Goal: Use online tool/utility: Use online tool/utility

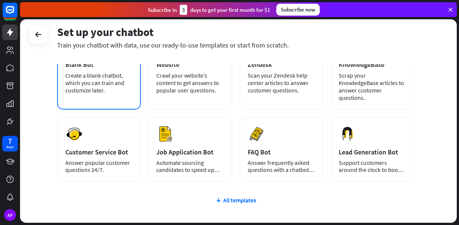
scroll to position [63, 0]
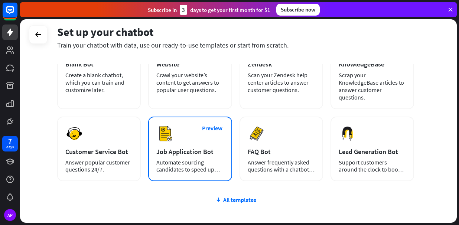
click at [196, 146] on div "Preview Job Application Bot Automate sourcing candidates to speed up your hirin…" at bounding box center [190, 149] width 84 height 65
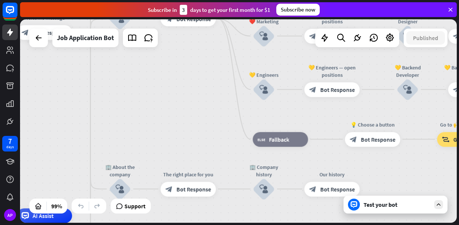
drag, startPoint x: 245, startPoint y: 145, endPoint x: 65, endPoint y: 238, distance: 203.0
click at [65, 225] on html "7 days AP close Product Help First steps Get started with ChatBot Help Center F…" at bounding box center [229, 112] width 459 height 225
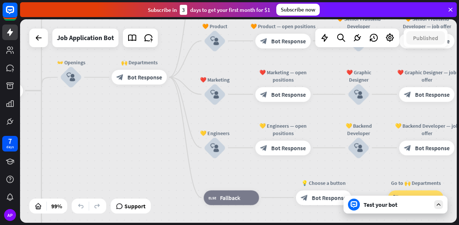
drag, startPoint x: 328, startPoint y: 158, endPoint x: 271, endPoint y: 217, distance: 81.4
click at [271, 217] on div "home_2 Start point Welcome message block_bot_response Bot Response ✨ Main menu …" at bounding box center [238, 120] width 437 height 203
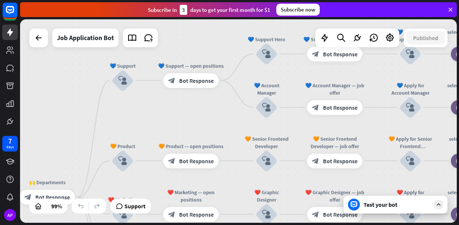
drag, startPoint x: 302, startPoint y: 103, endPoint x: 215, endPoint y: 224, distance: 148.7
click at [215, 224] on div "home_2 Start point Welcome message block_bot_response Bot Response ✨ Main menu …" at bounding box center [239, 122] width 439 height 206
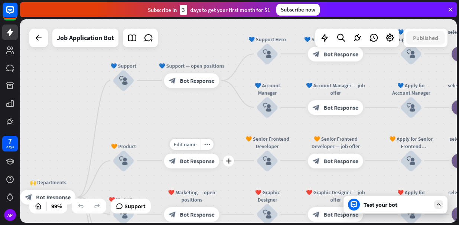
drag, startPoint x: 333, startPoint y: 164, endPoint x: 183, endPoint y: 162, distance: 150.0
click at [388, 206] on div "Test your bot" at bounding box center [397, 204] width 67 height 7
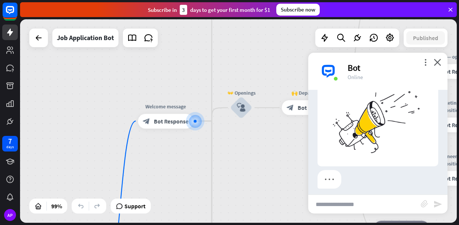
scroll to position [44, 0]
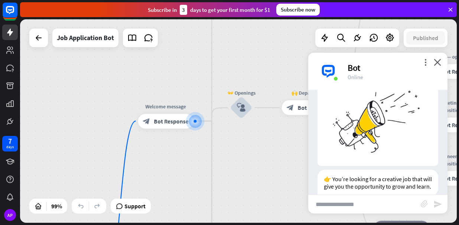
click at [343, 202] on input "text" at bounding box center [364, 204] width 113 height 19
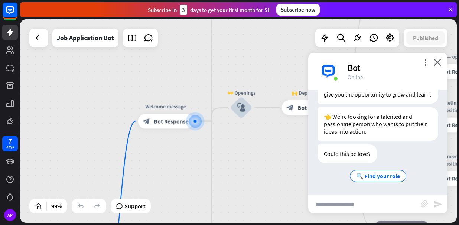
scroll to position [139, 0]
click at [347, 201] on input "text" at bounding box center [364, 204] width 113 height 19
click at [372, 180] on div "🔍 Find your role" at bounding box center [378, 176] width 56 height 12
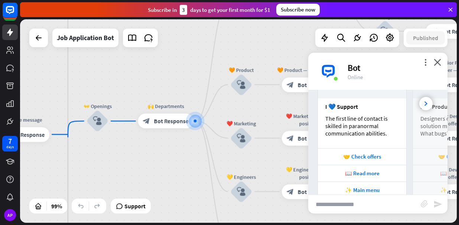
scroll to position [350, 0]
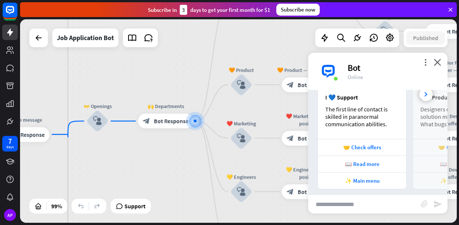
drag, startPoint x: 370, startPoint y: 135, endPoint x: 373, endPoint y: 127, distance: 8.2
click at [373, 127] on div "I 💙 Support The first line of contact is skilled in paranormal communication ab…" at bounding box center [362, 114] width 88 height 50
click at [365, 204] on input "text" at bounding box center [364, 204] width 113 height 19
type input "*******"
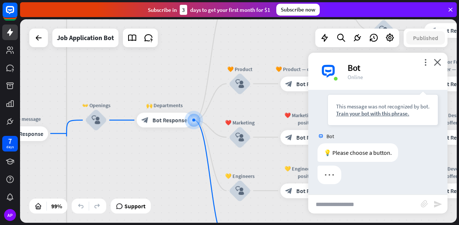
scroll to position [492, 0]
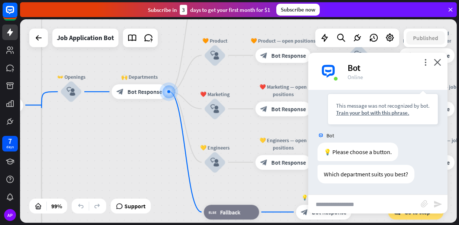
drag, startPoint x: 191, startPoint y: 154, endPoint x: 164, endPoint y: 126, distance: 38.1
click at [164, 126] on div "home_2 Start point Welcome message block_bot_response Bot Response ✨ Main menu …" at bounding box center [238, 120] width 437 height 203
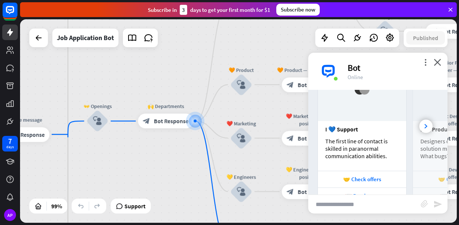
scroll to position [659, 0]
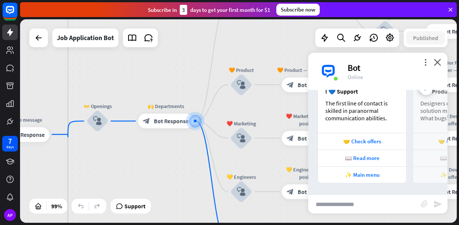
drag, startPoint x: 407, startPoint y: 147, endPoint x: 367, endPoint y: 110, distance: 54.9
click at [367, 110] on div "I 💙 Support The first line of contact is skilled in paranormal communication ab…" at bounding box center [377, 102] width 139 height 164
drag, startPoint x: 367, startPoint y: 110, endPoint x: 300, endPoint y: 111, distance: 66.5
click at [300, 111] on div "home_2 Start point Welcome message block_bot_response Bot Response ✨ Main menu …" at bounding box center [238, 120] width 437 height 203
